Goal: Transaction & Acquisition: Purchase product/service

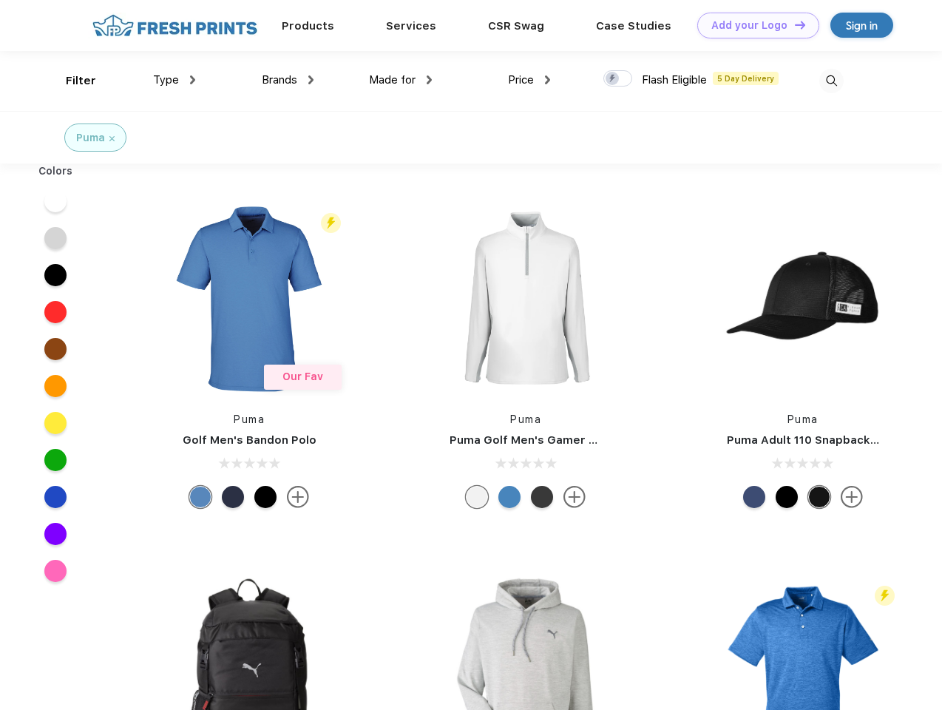
scroll to position [1, 0]
click at [753, 25] on link "Add your Logo Design Tool" at bounding box center [759, 26] width 122 height 26
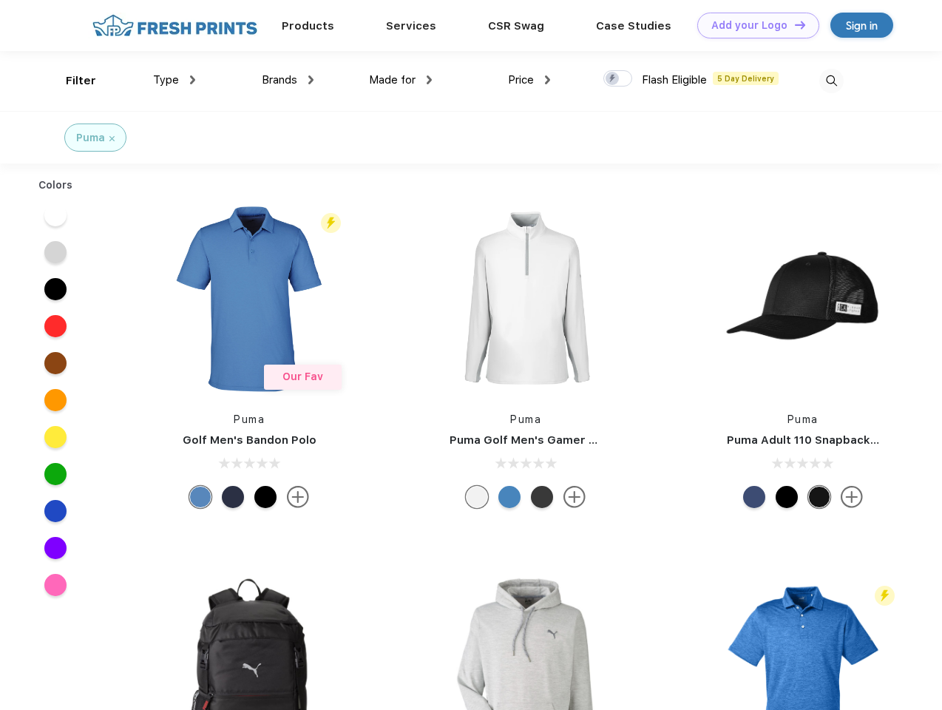
click at [0, 0] on div "Design Tool" at bounding box center [0, 0] width 0 height 0
click at [794, 24] on link "Add your Logo Design Tool" at bounding box center [759, 26] width 122 height 26
click at [71, 81] on div "Filter" at bounding box center [81, 80] width 30 height 17
click at [175, 80] on span "Type" at bounding box center [166, 79] width 26 height 13
click at [288, 80] on span "Brands" at bounding box center [280, 79] width 36 height 13
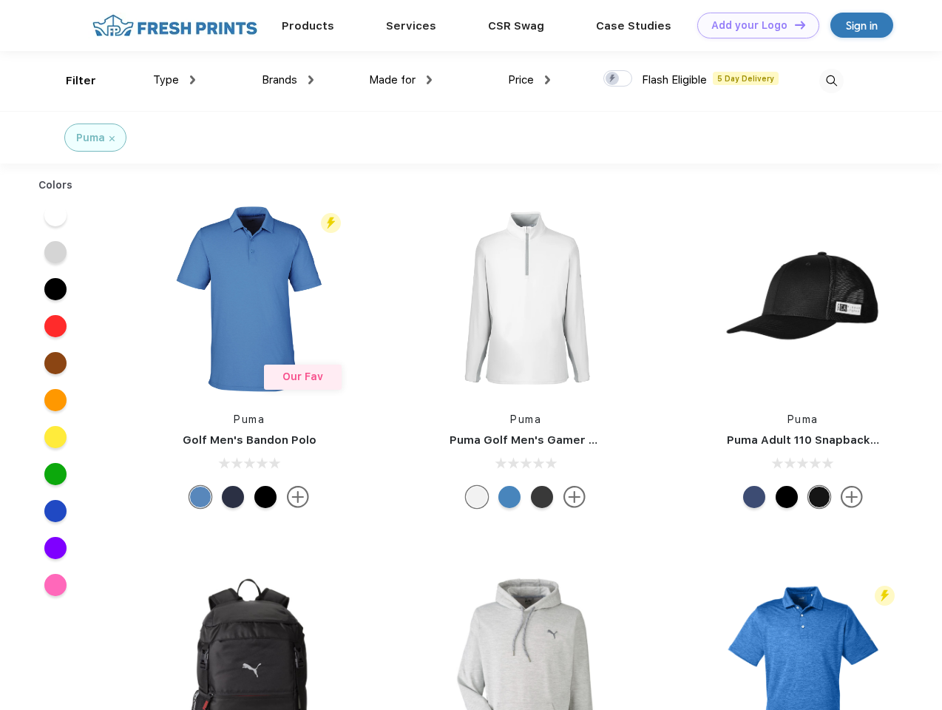
click at [401, 80] on span "Made for" at bounding box center [392, 79] width 47 height 13
click at [530, 80] on span "Price" at bounding box center [521, 79] width 26 height 13
click at [618, 79] on div at bounding box center [618, 78] width 29 height 16
click at [613, 79] on input "checkbox" at bounding box center [609, 75] width 10 height 10
click at [831, 81] on img at bounding box center [832, 81] width 24 height 24
